Goal: Task Accomplishment & Management: Manage account settings

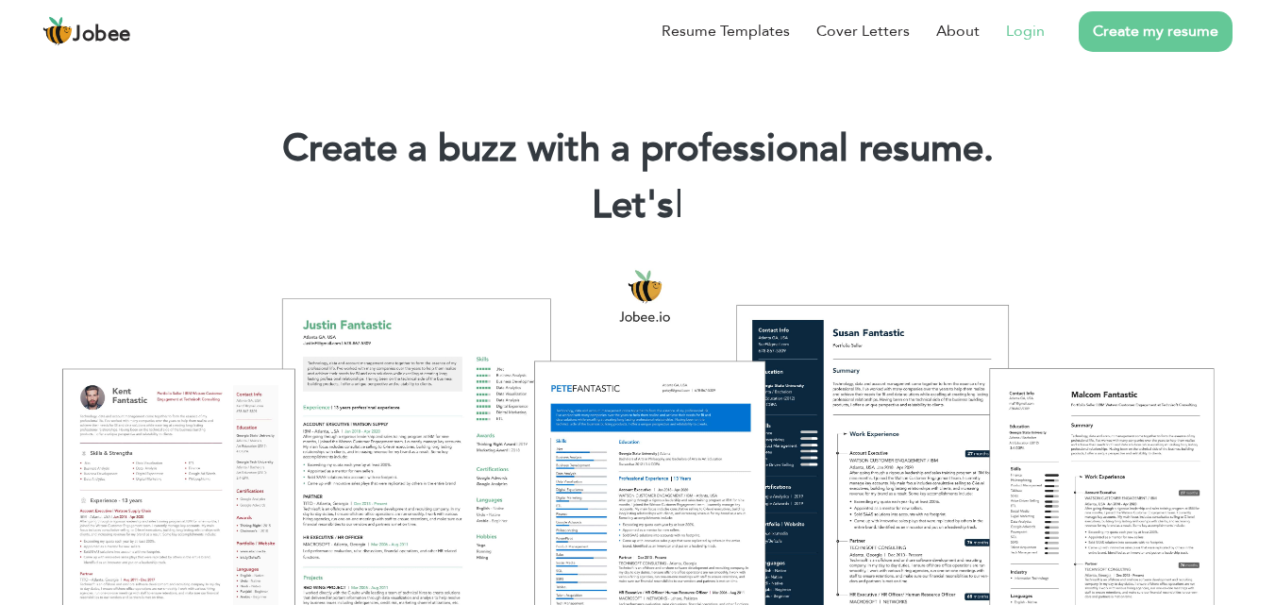
click at [1035, 30] on link "Login" at bounding box center [1025, 31] width 39 height 23
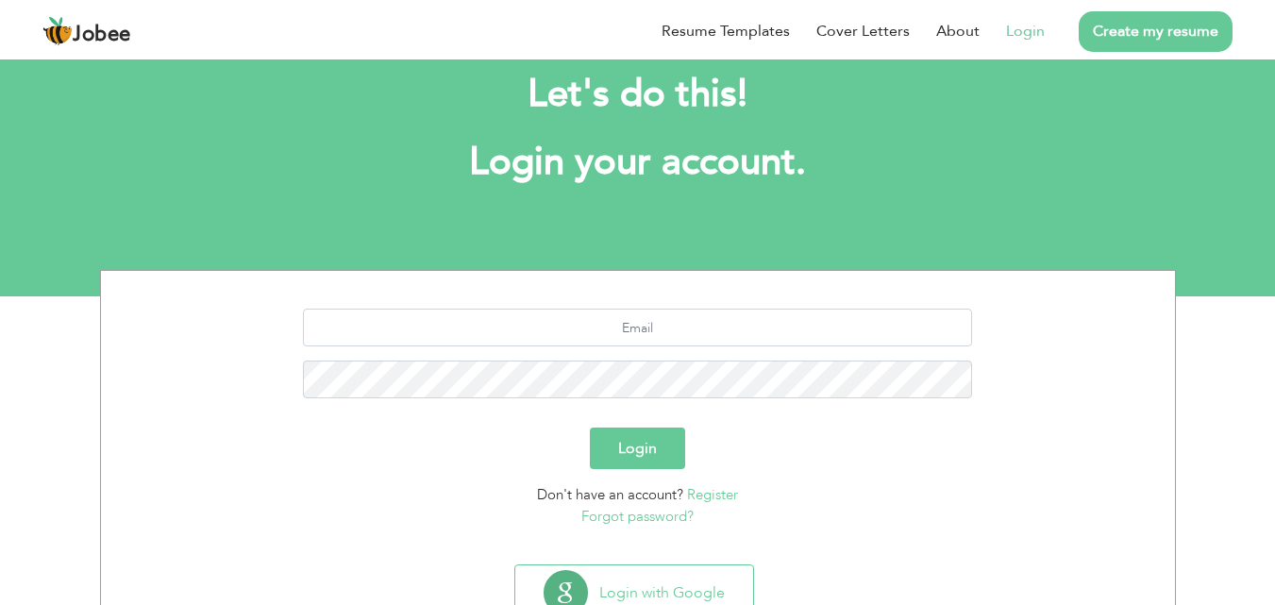
scroll to position [42, 0]
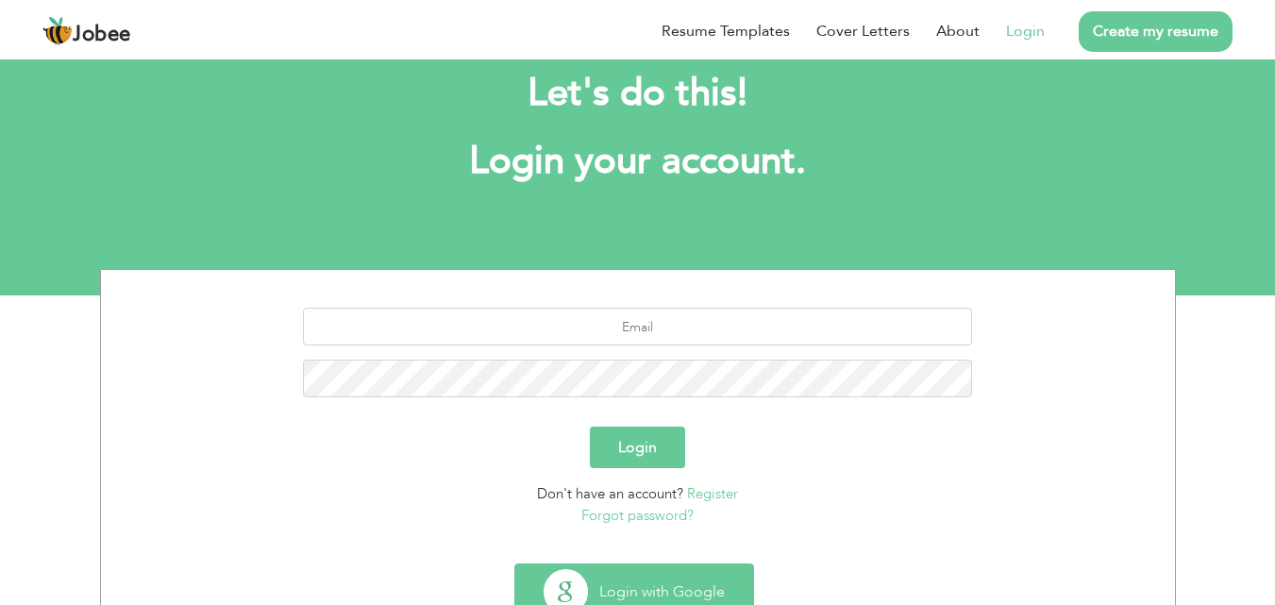
click at [643, 573] on button "Login with Google" at bounding box center [634, 592] width 238 height 55
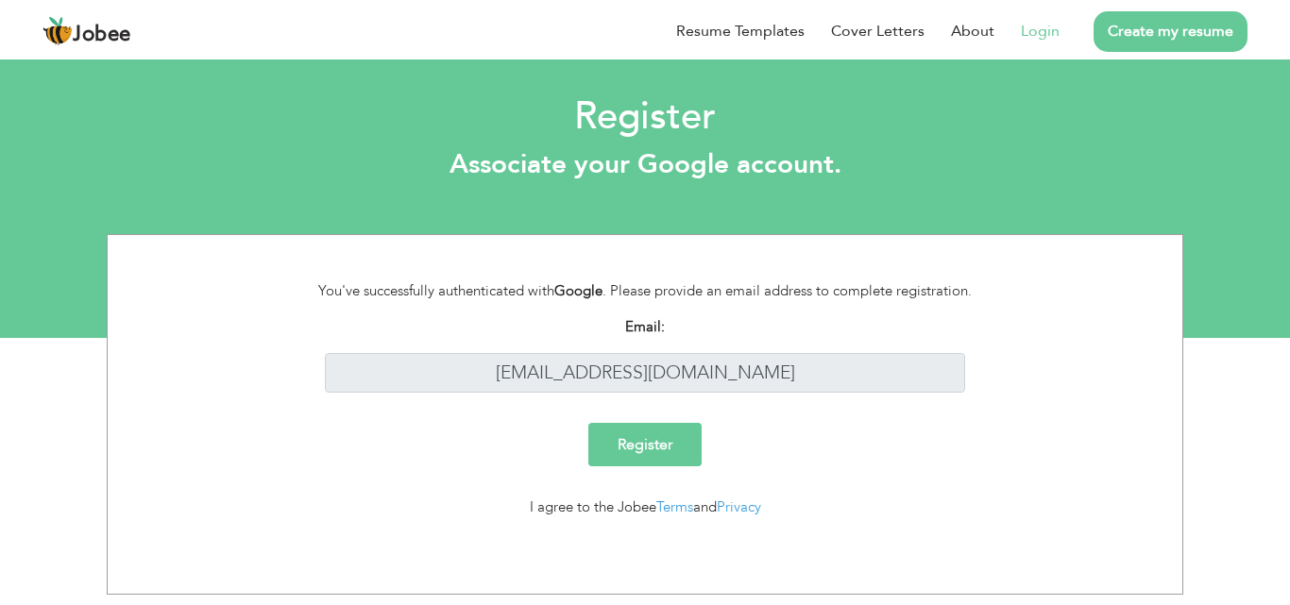
click at [1036, 35] on link "Login" at bounding box center [1039, 31] width 39 height 23
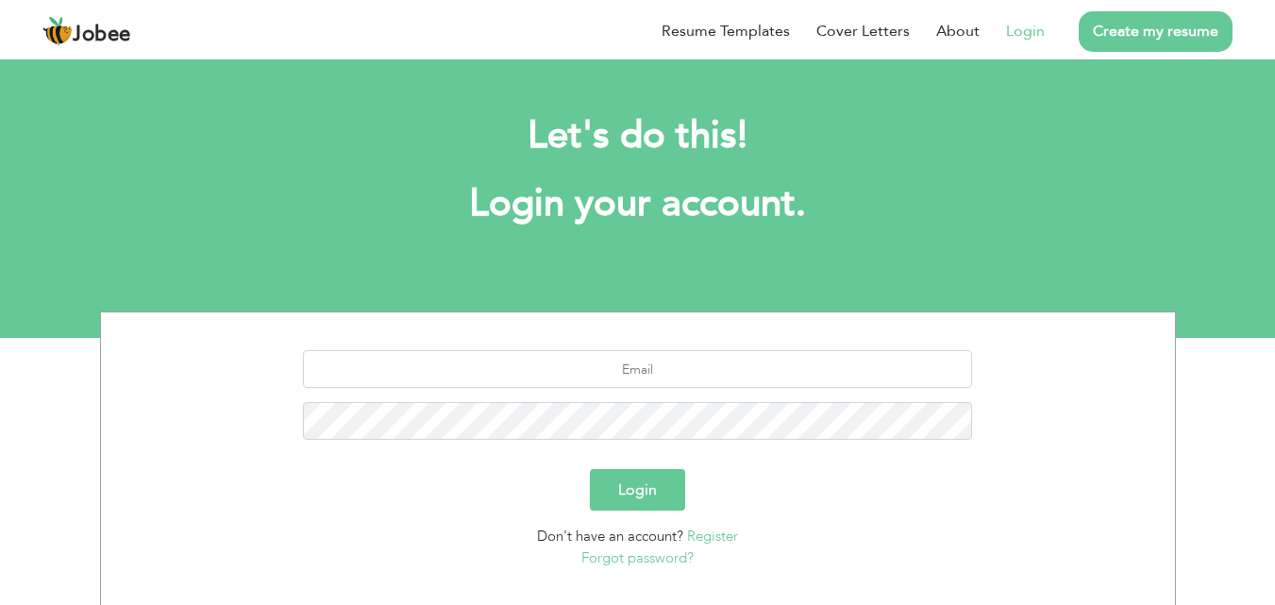
drag, startPoint x: 702, startPoint y: 389, endPoint x: 682, endPoint y: 370, distance: 28.1
click at [682, 370] on div at bounding box center [638, 402] width 1046 height 104
click at [682, 370] on input "text" at bounding box center [637, 369] width 669 height 38
click at [642, 367] on input "Inshaaldar891@gmail.com" at bounding box center [637, 369] width 669 height 38
type input "Inshaaldar890@gmail.com"
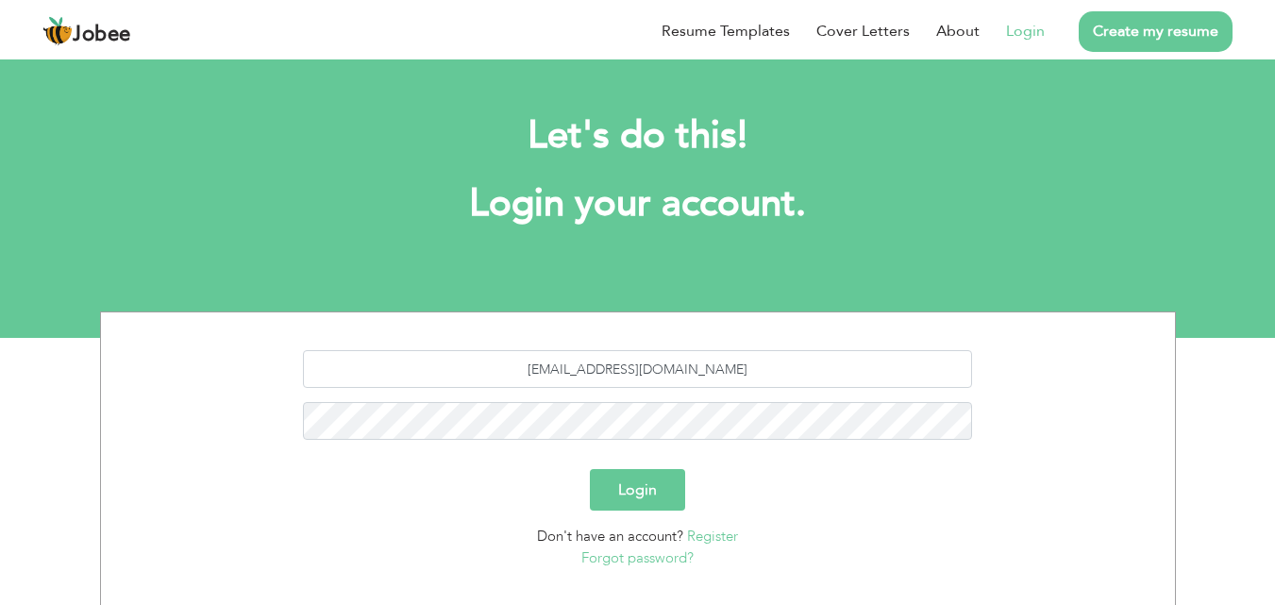
click at [642, 477] on button "Login" at bounding box center [637, 490] width 95 height 42
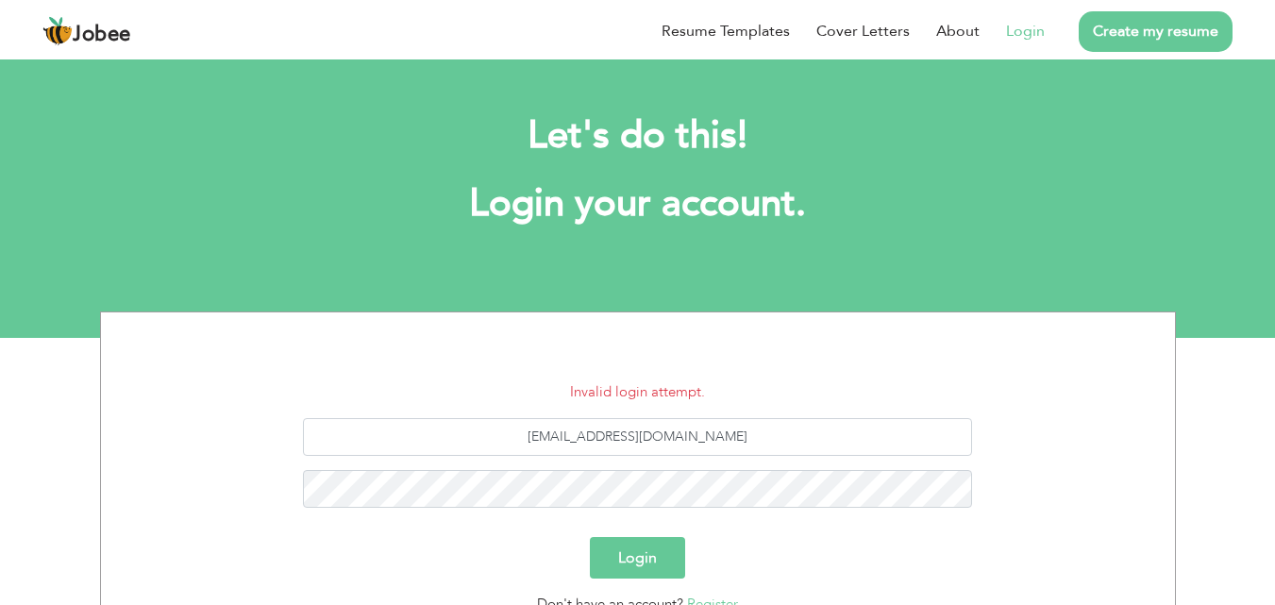
scroll to position [87, 0]
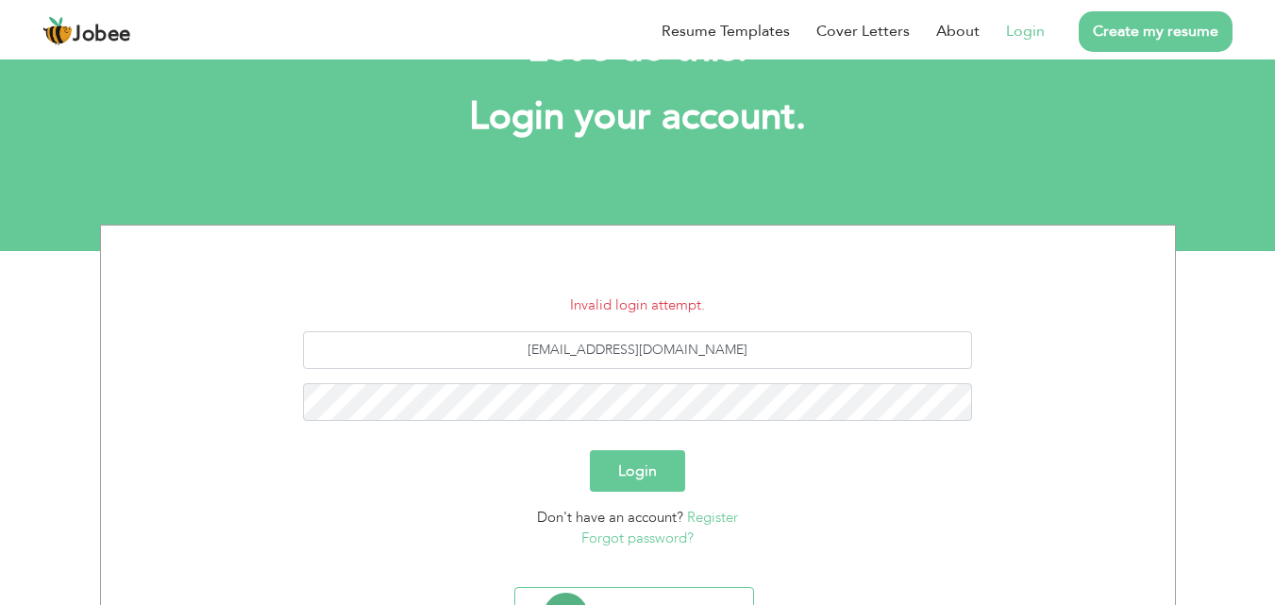
click at [653, 543] on link "Forgot password?" at bounding box center [638, 538] width 112 height 19
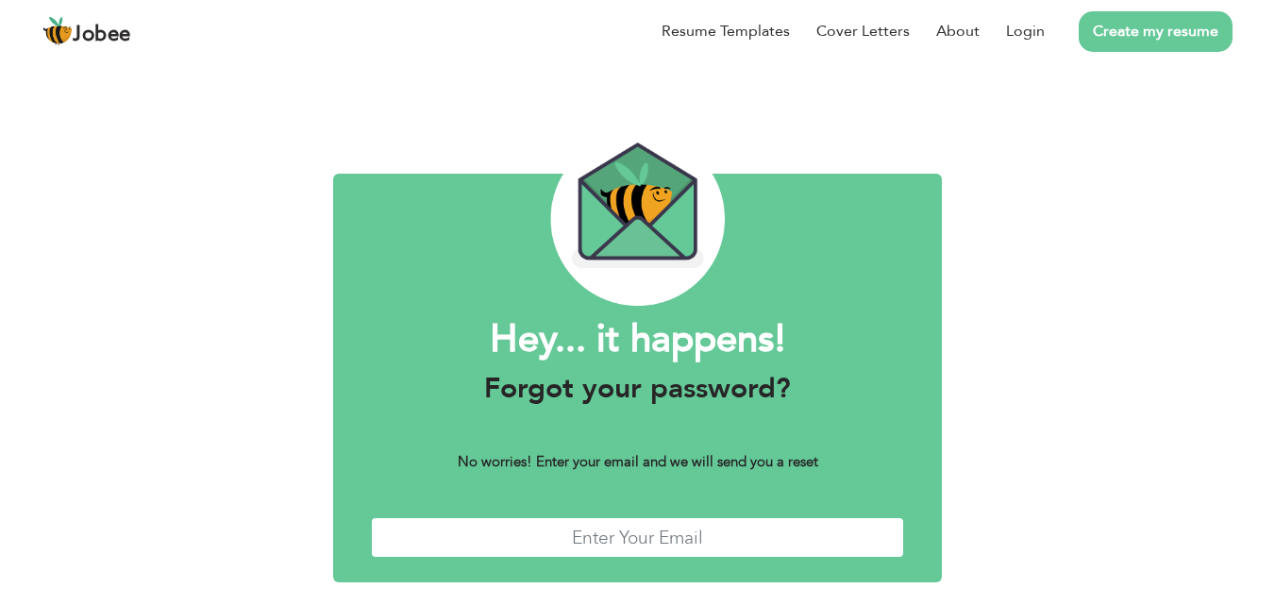
click at [667, 524] on input "text" at bounding box center [638, 537] width 534 height 41
type input "inshaaldar890@gmail.com"
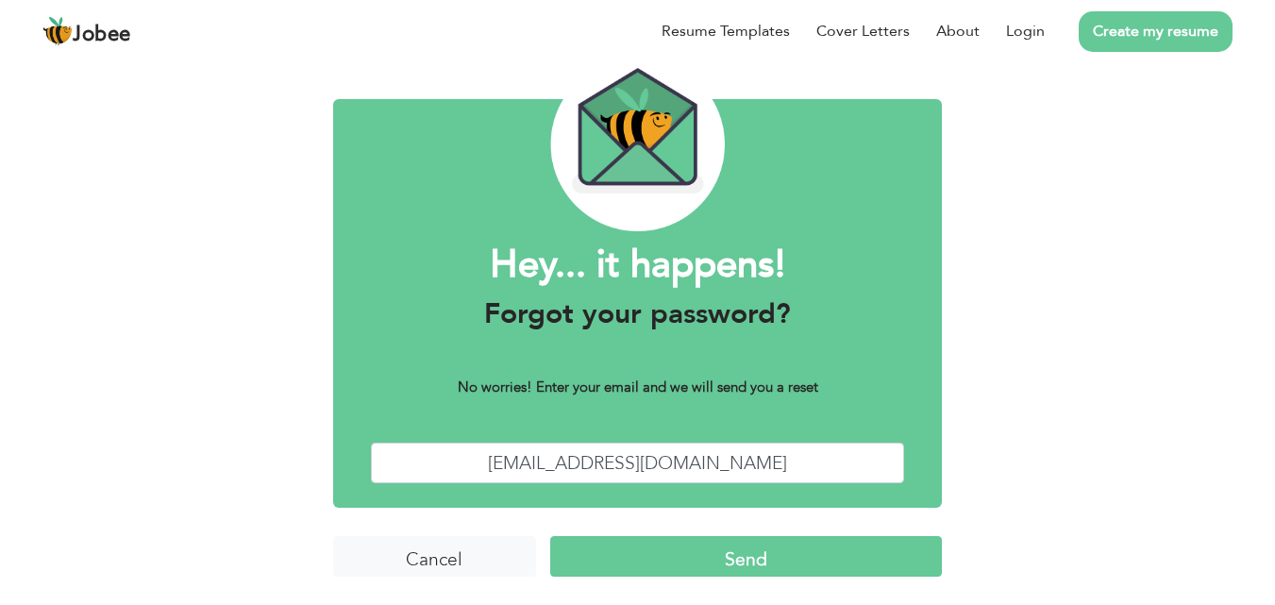
click at [821, 542] on input "Send" at bounding box center [746, 556] width 392 height 41
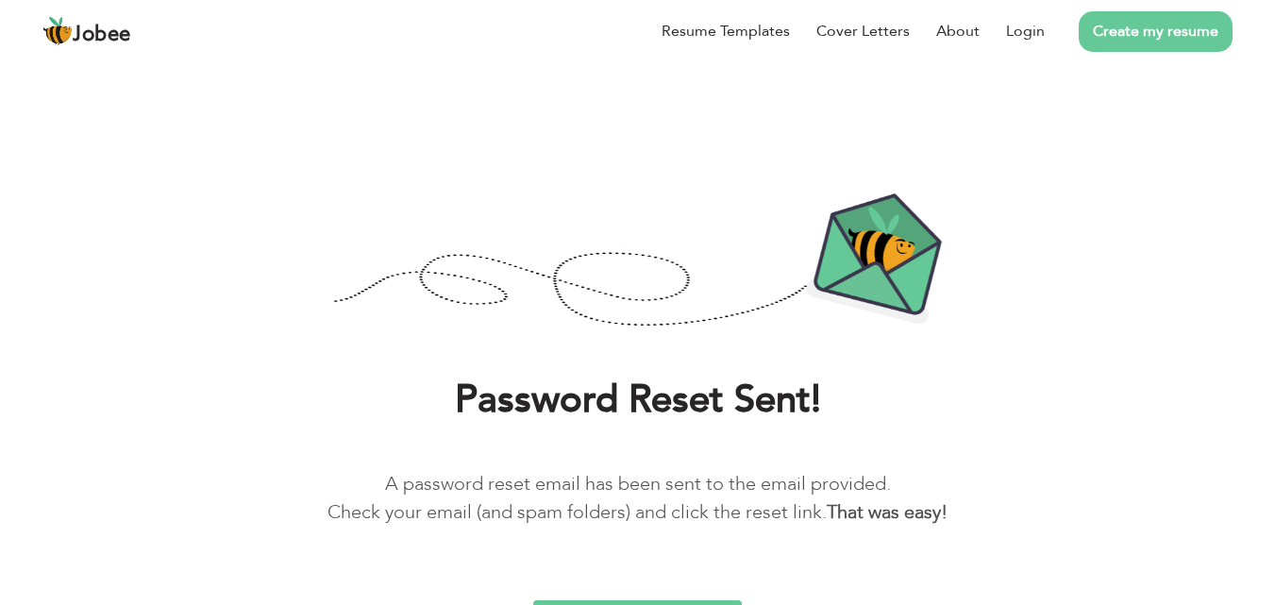
scroll to position [36, 0]
